Goal: Information Seeking & Learning: Learn about a topic

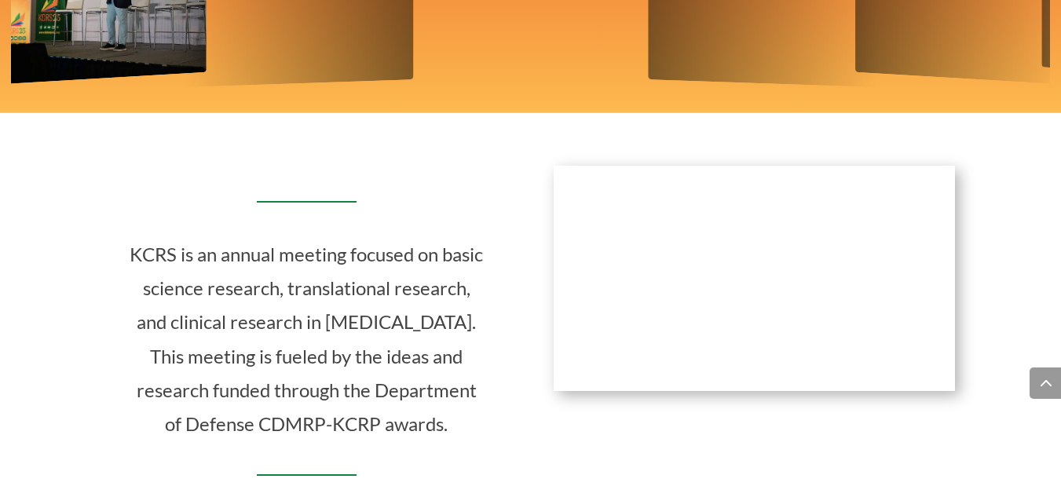
scroll to position [707, 0]
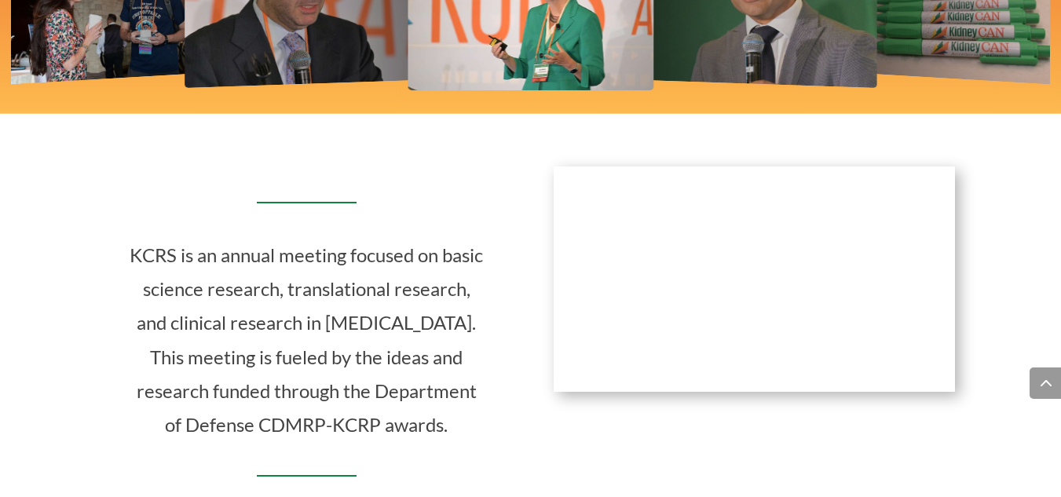
click at [747, 477] on div "KCRS is an annual meeting focused on basic science research, translational rese…" at bounding box center [530, 330] width 849 height 370
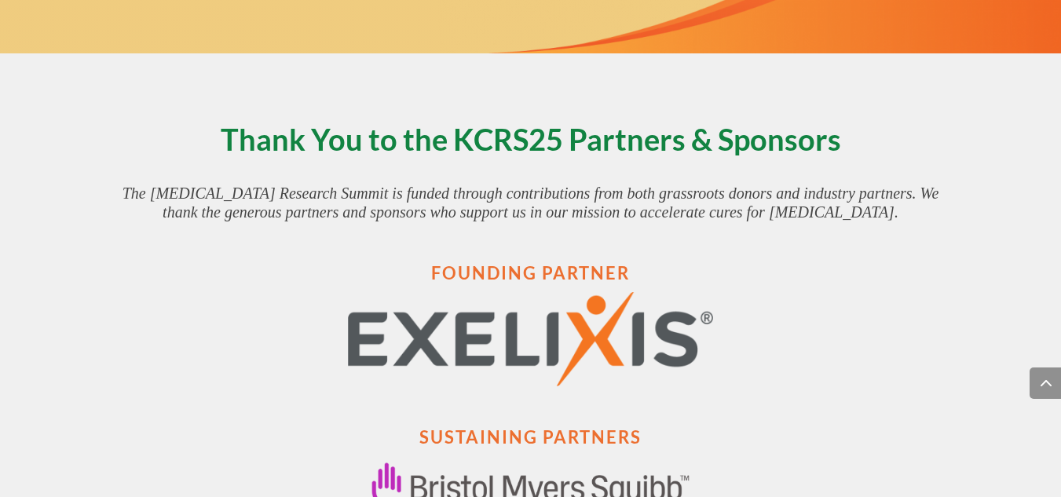
scroll to position [2164, 0]
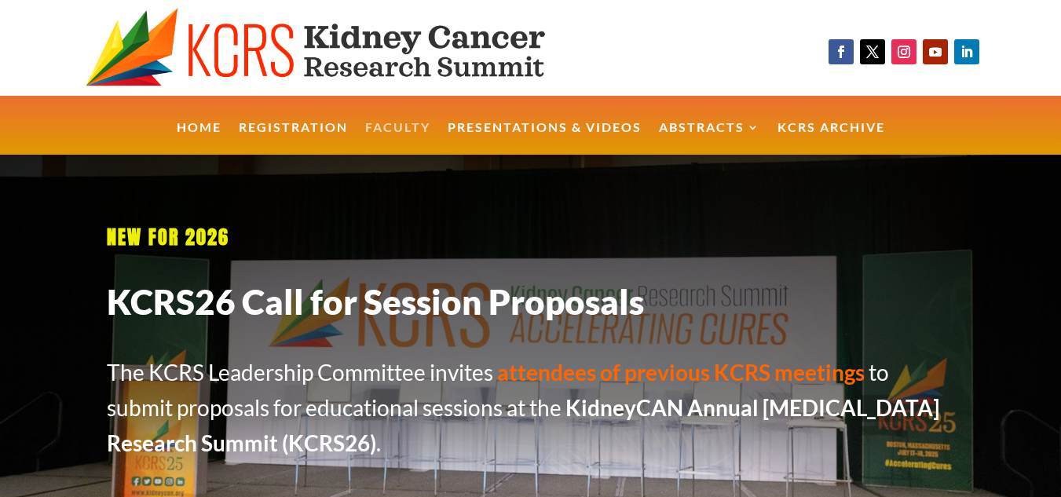
click at [390, 126] on link "Faculty" at bounding box center [397, 139] width 65 height 34
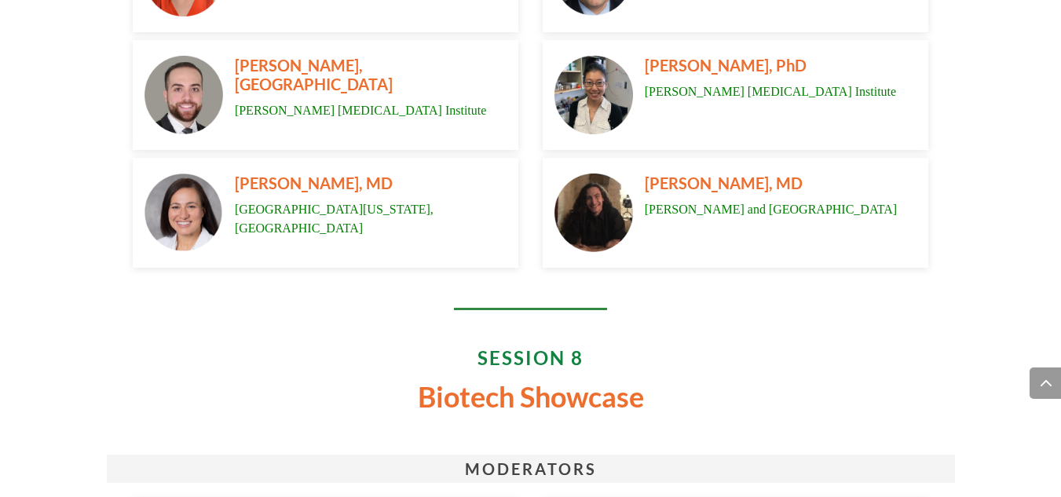
scroll to position [9258, 0]
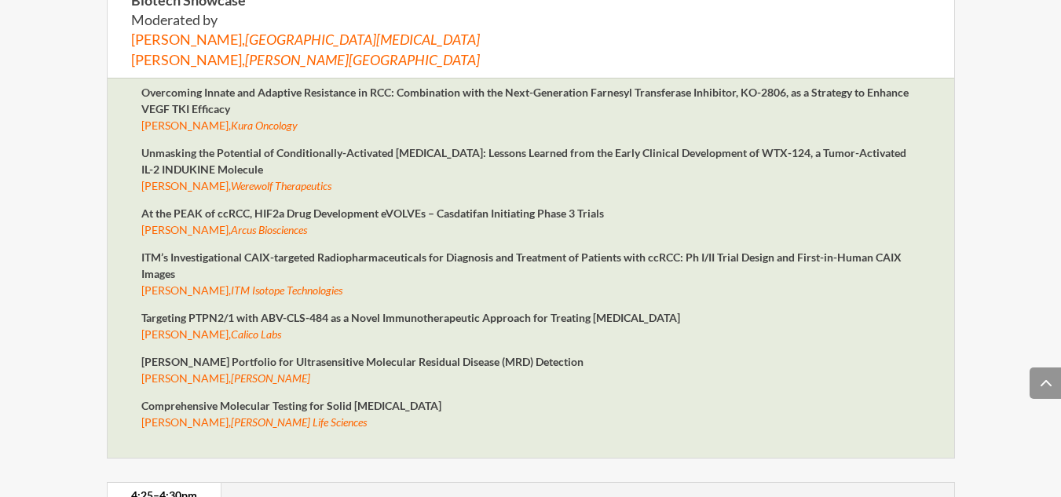
scroll to position [6321, 0]
